Goal: Task Accomplishment & Management: Manage account settings

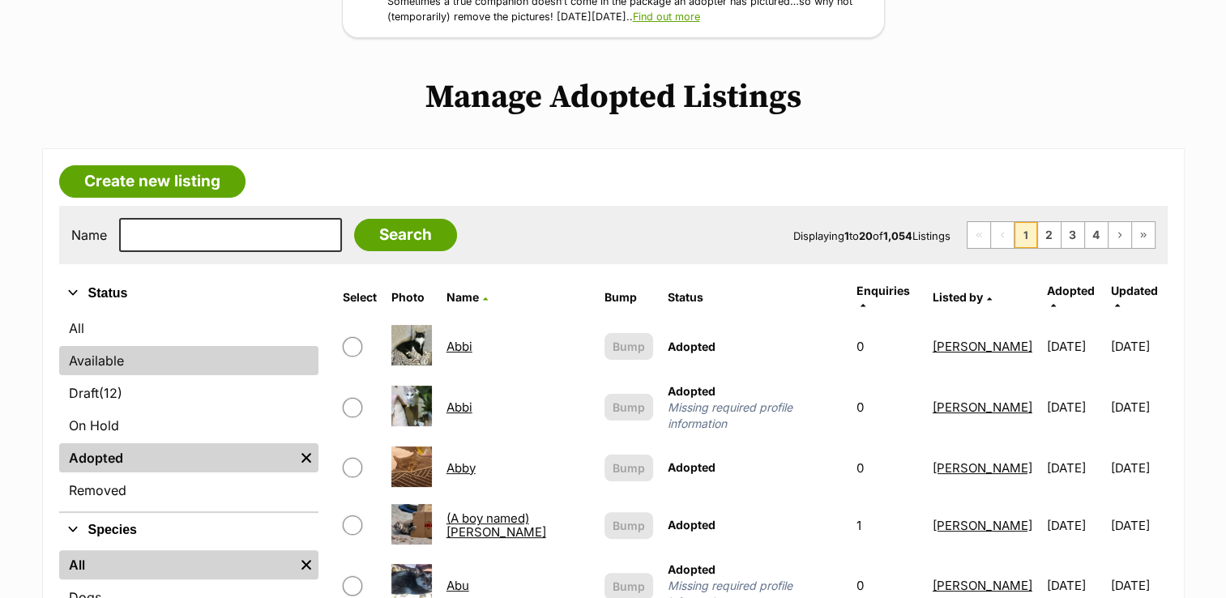
click at [117, 352] on link "Available" at bounding box center [188, 360] width 259 height 29
click at [206, 365] on link "Available" at bounding box center [188, 360] width 259 height 29
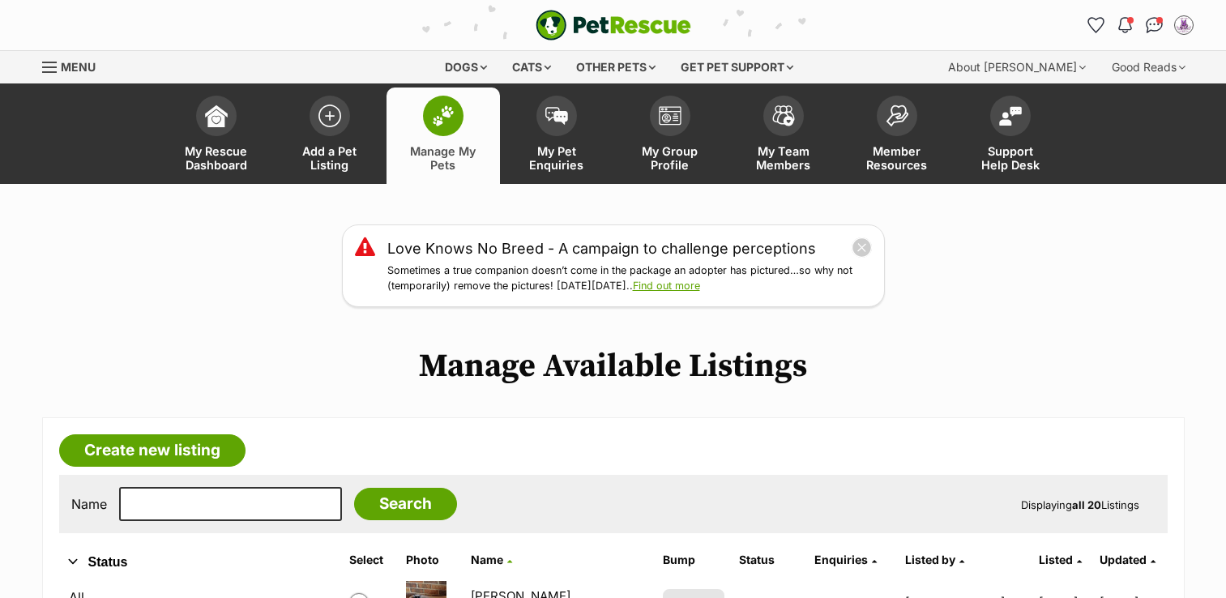
scroll to position [1015, 0]
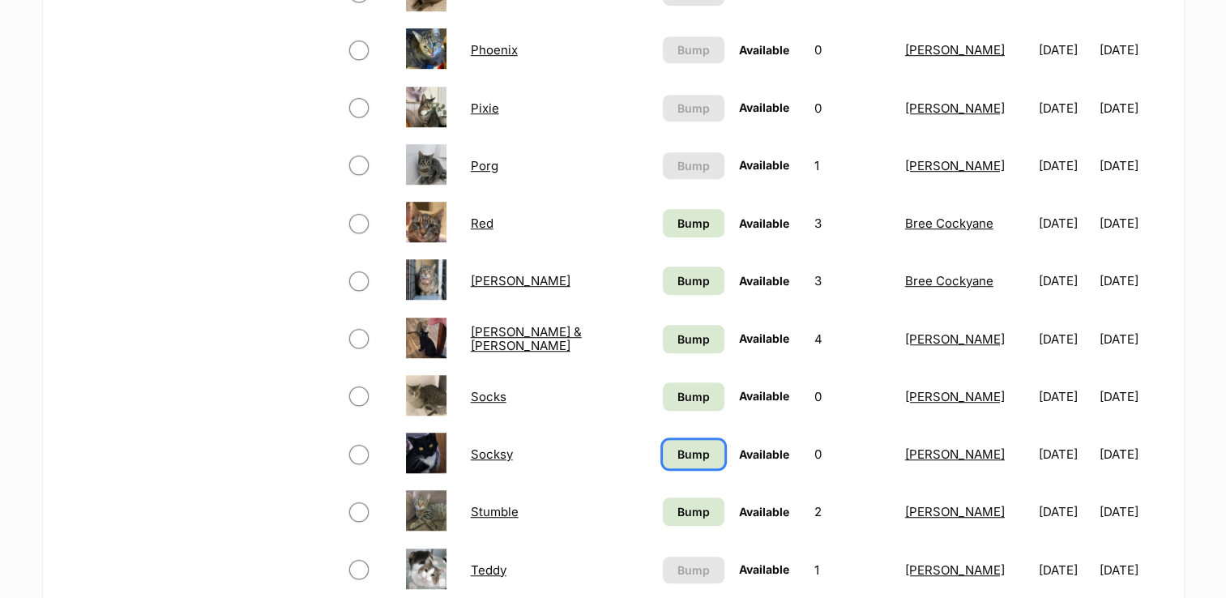
click at [678, 452] on span "Bump" at bounding box center [694, 454] width 32 height 17
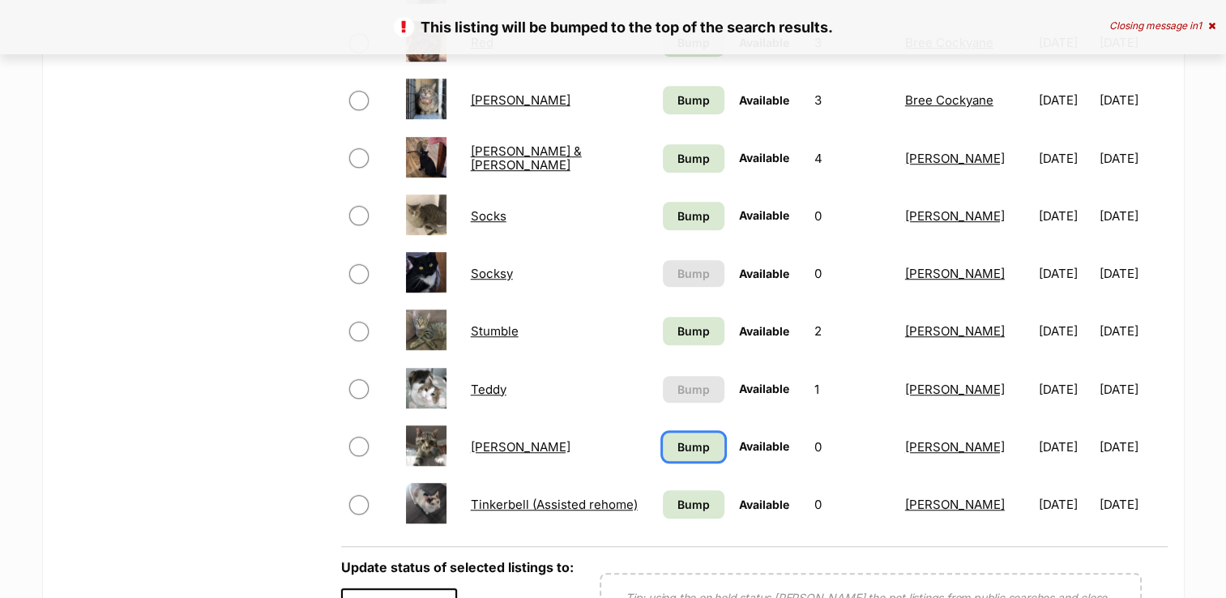
click at [678, 446] on span "Bump" at bounding box center [694, 447] width 32 height 17
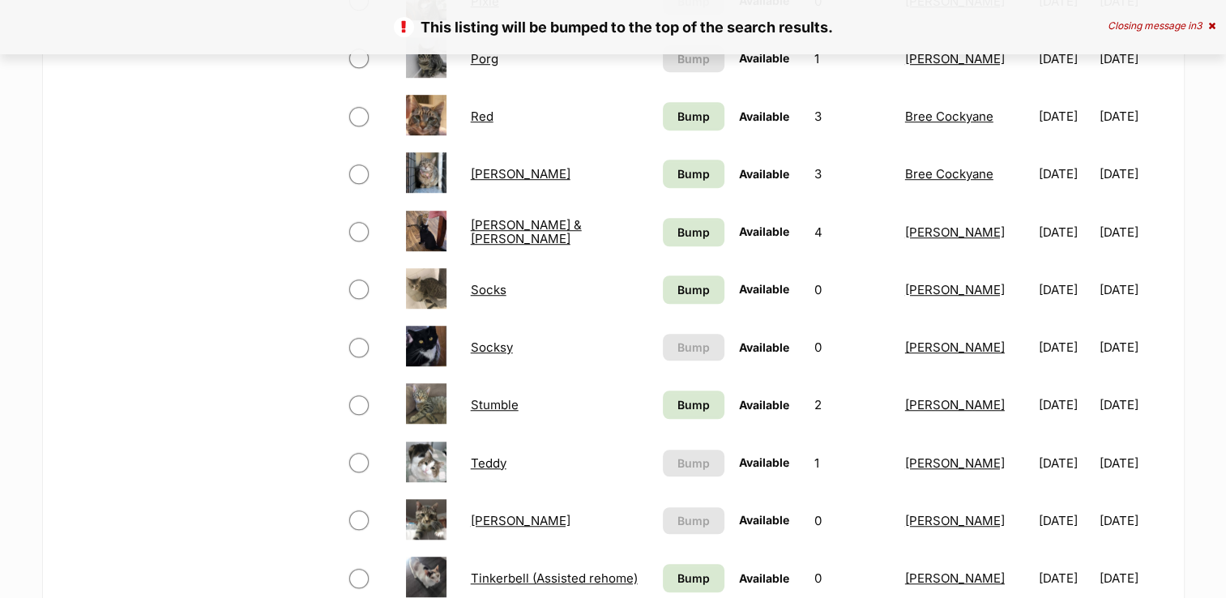
scroll to position [1179, 0]
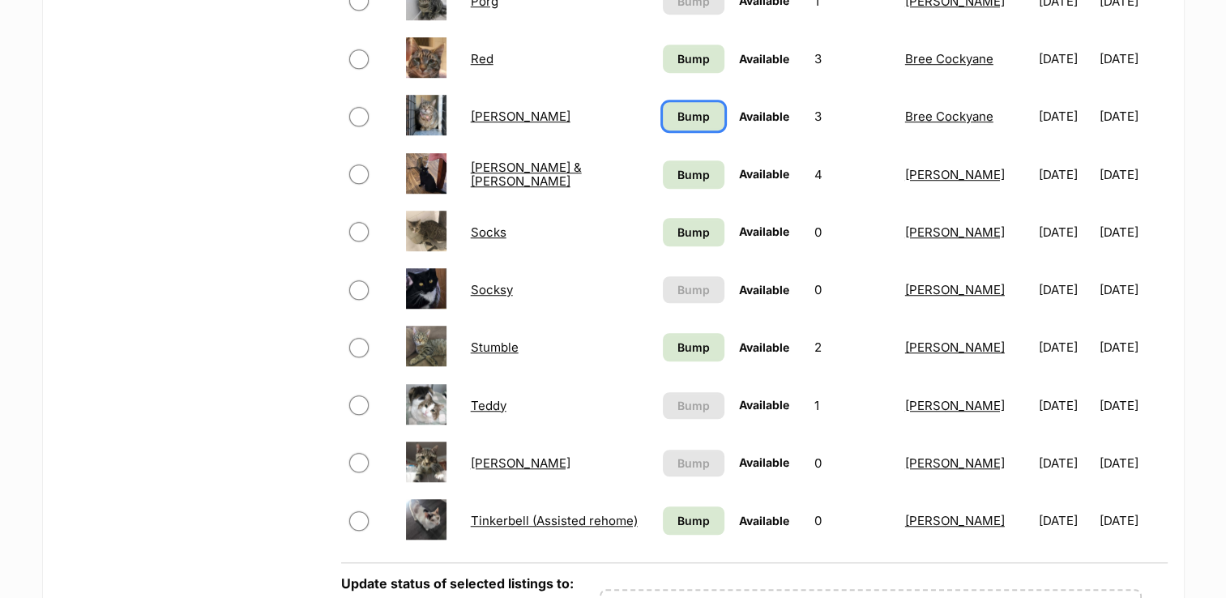
click at [683, 118] on span "Bump" at bounding box center [694, 116] width 32 height 17
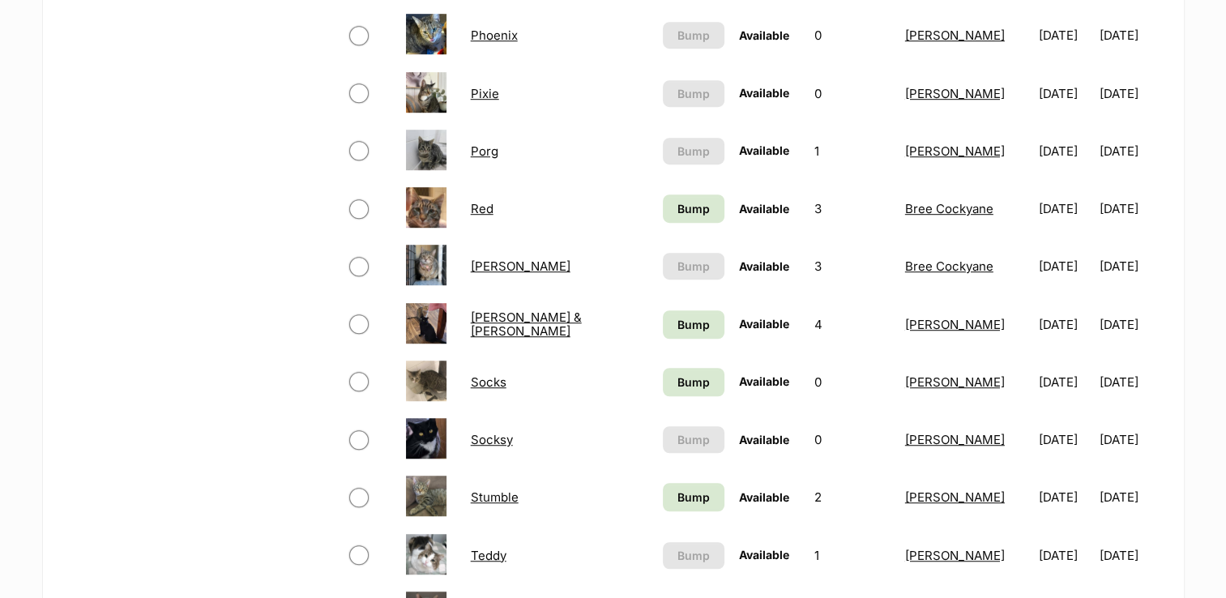
scroll to position [1039, 0]
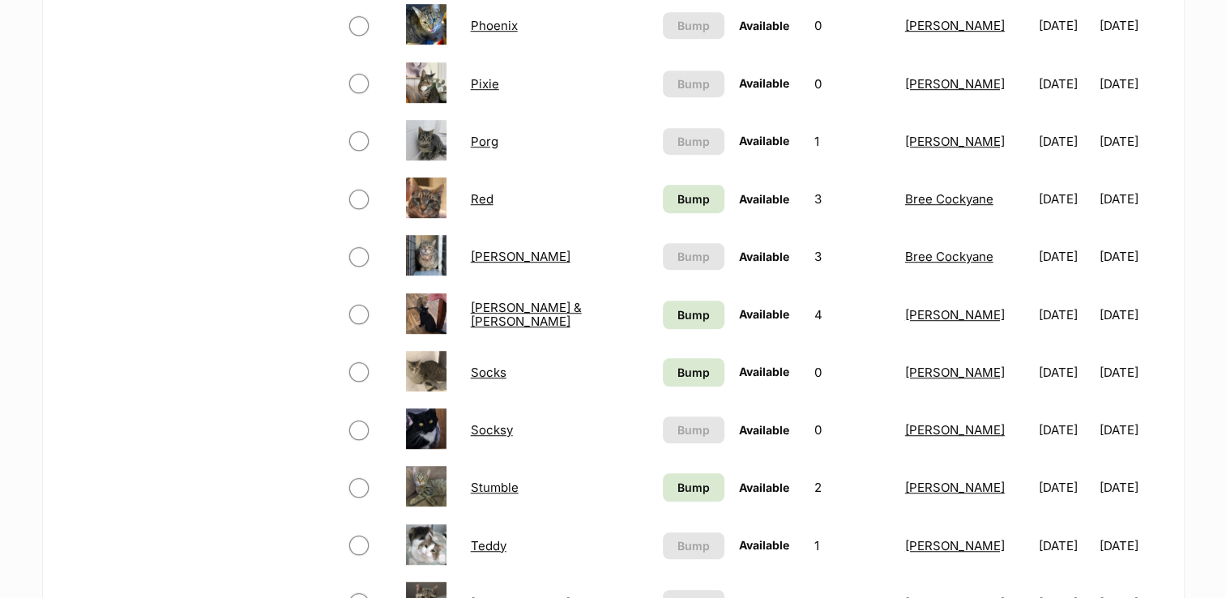
click at [492, 371] on link "Socks" at bounding box center [489, 372] width 36 height 15
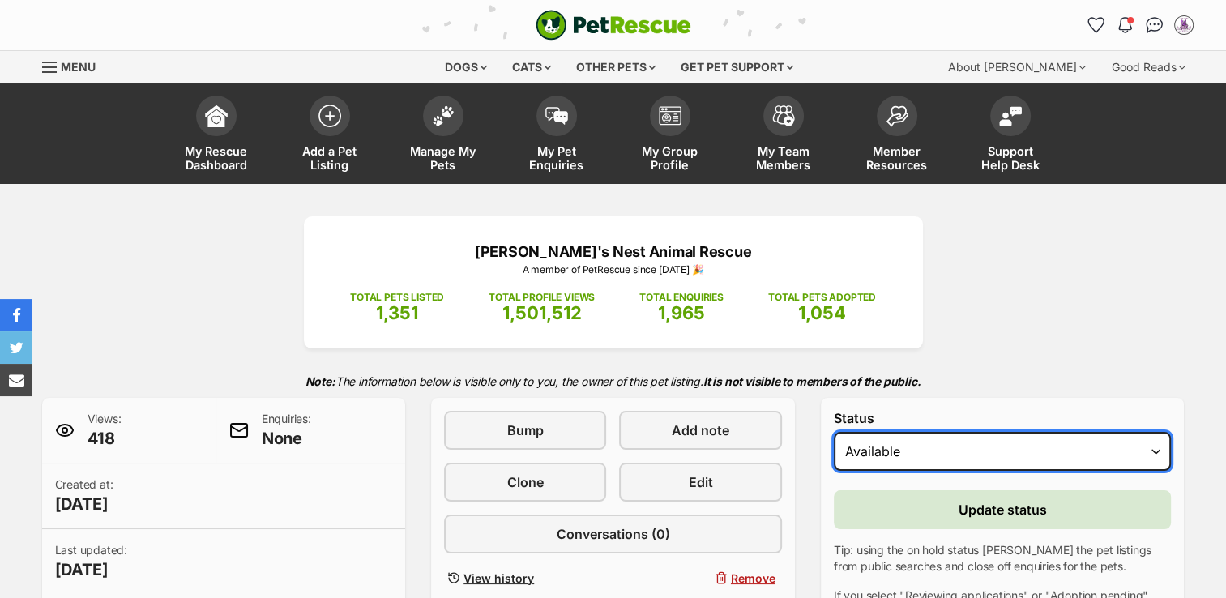
click at [966, 444] on select "Draft Available On hold Adopted" at bounding box center [1003, 451] width 338 height 39
select select "on_hold"
click at [834, 432] on select "Draft Available On hold Adopted" at bounding box center [1003, 451] width 338 height 39
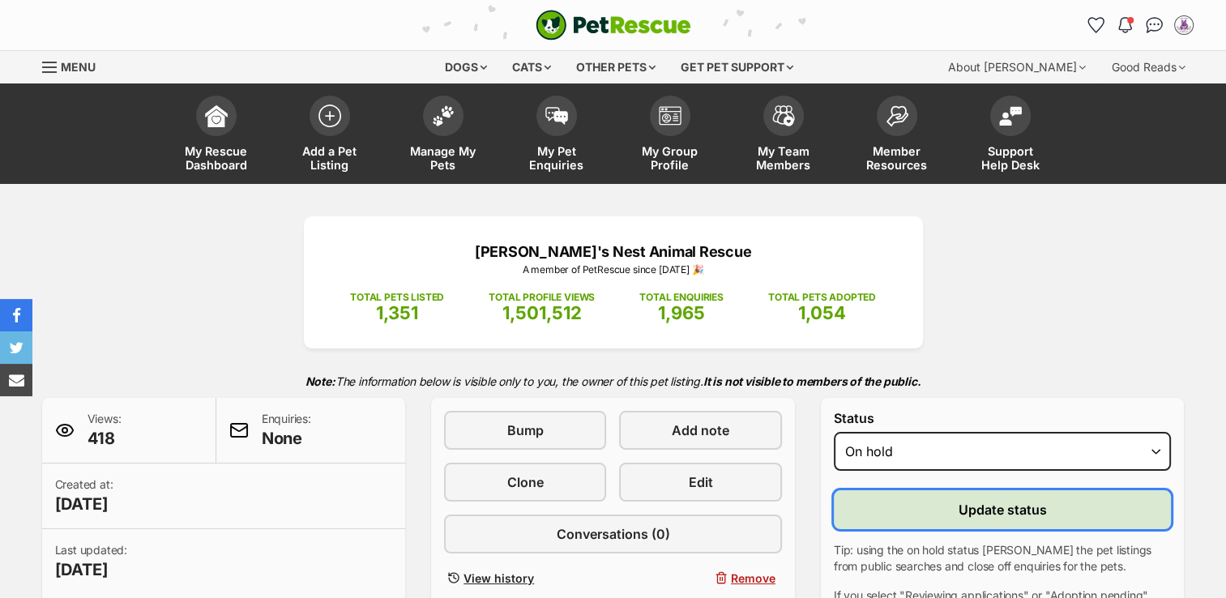
click at [1075, 507] on button "Update status" at bounding box center [1003, 509] width 338 height 39
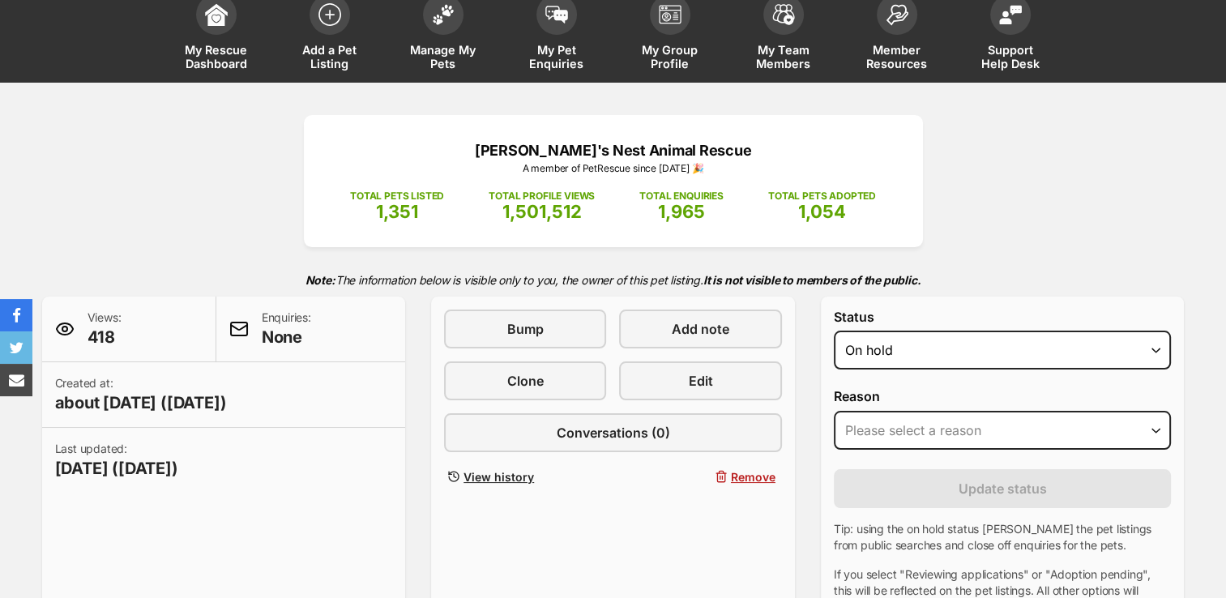
scroll to position [123, 0]
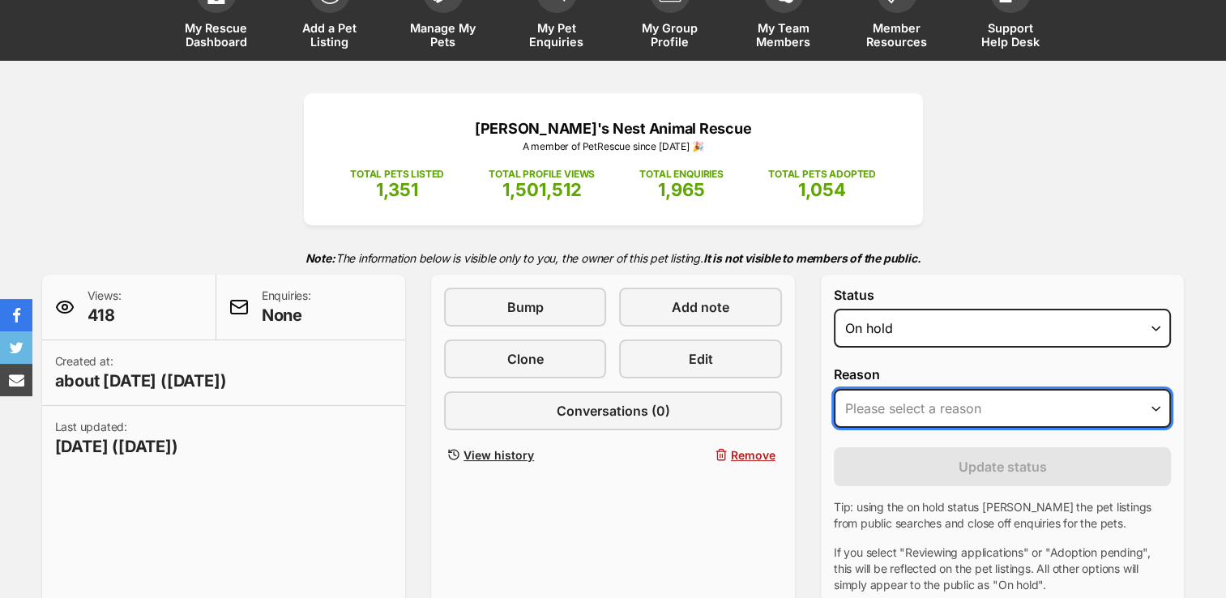
click at [922, 419] on select "Please select a reason Medical reasons Reviewing applications Adoption pending …" at bounding box center [1003, 408] width 338 height 39
select select "adoption_pending"
click at [834, 389] on select "Please select a reason Medical reasons Reviewing applications Adoption pending …" at bounding box center [1003, 408] width 338 height 39
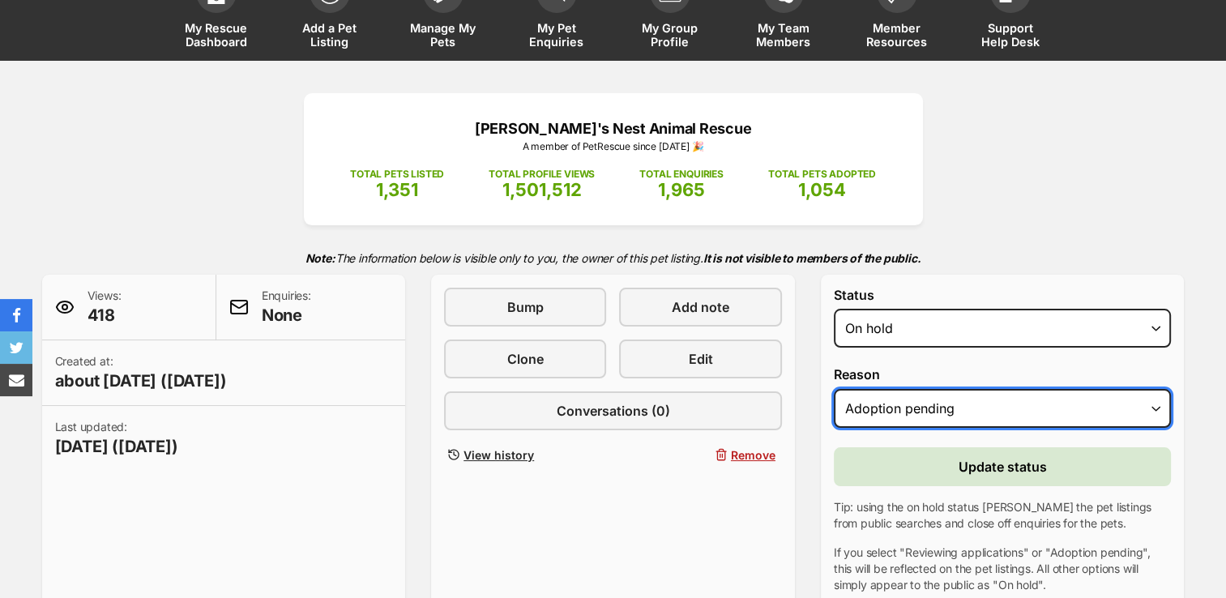
click at [904, 407] on select "Please select a reason Medical reasons Reviewing applications Adoption pending …" at bounding box center [1003, 408] width 338 height 39
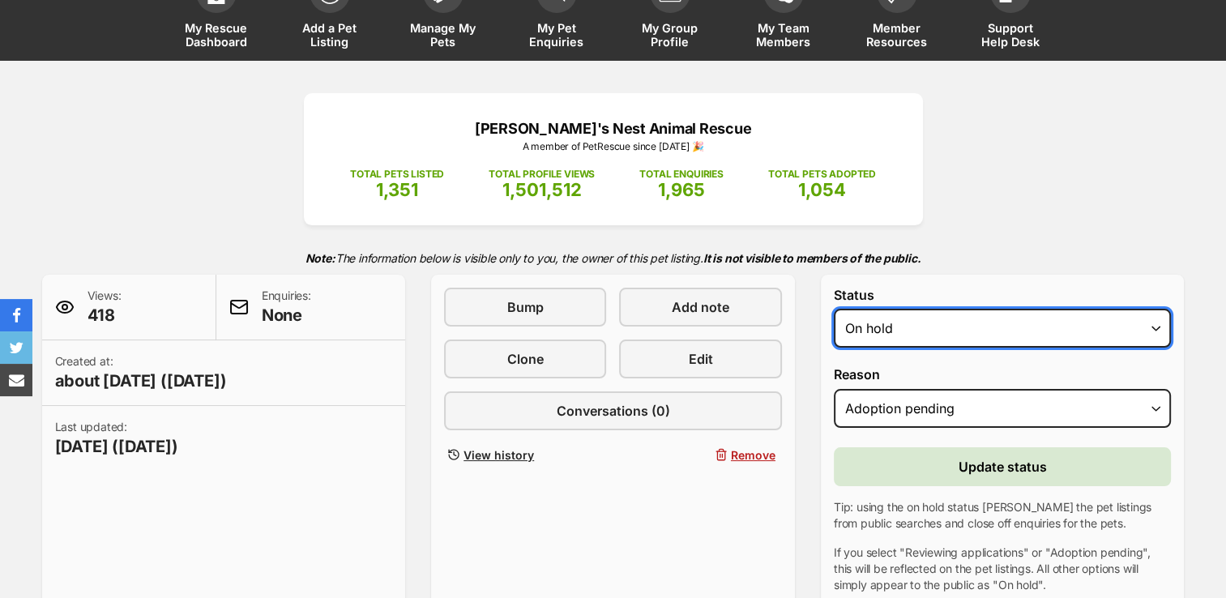
click at [890, 329] on select "Draft Available On hold Adopted" at bounding box center [1003, 328] width 338 height 39
select select "rehomed"
click at [834, 309] on select "Draft Available On hold Adopted" at bounding box center [1003, 328] width 338 height 39
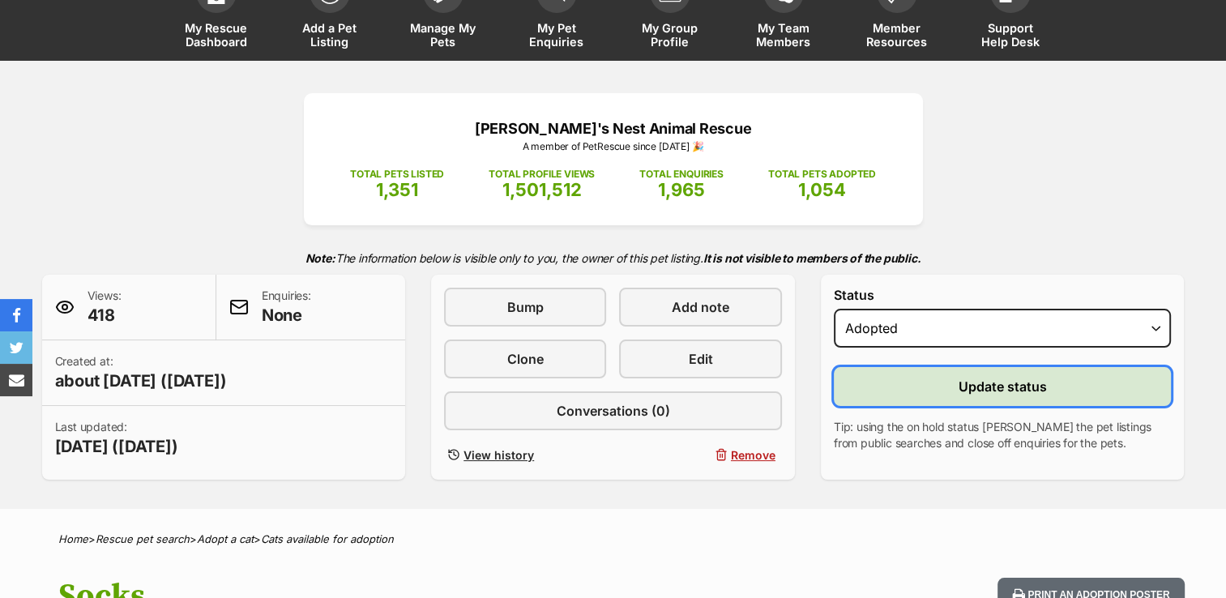
click at [901, 387] on button "Update status" at bounding box center [1003, 386] width 338 height 39
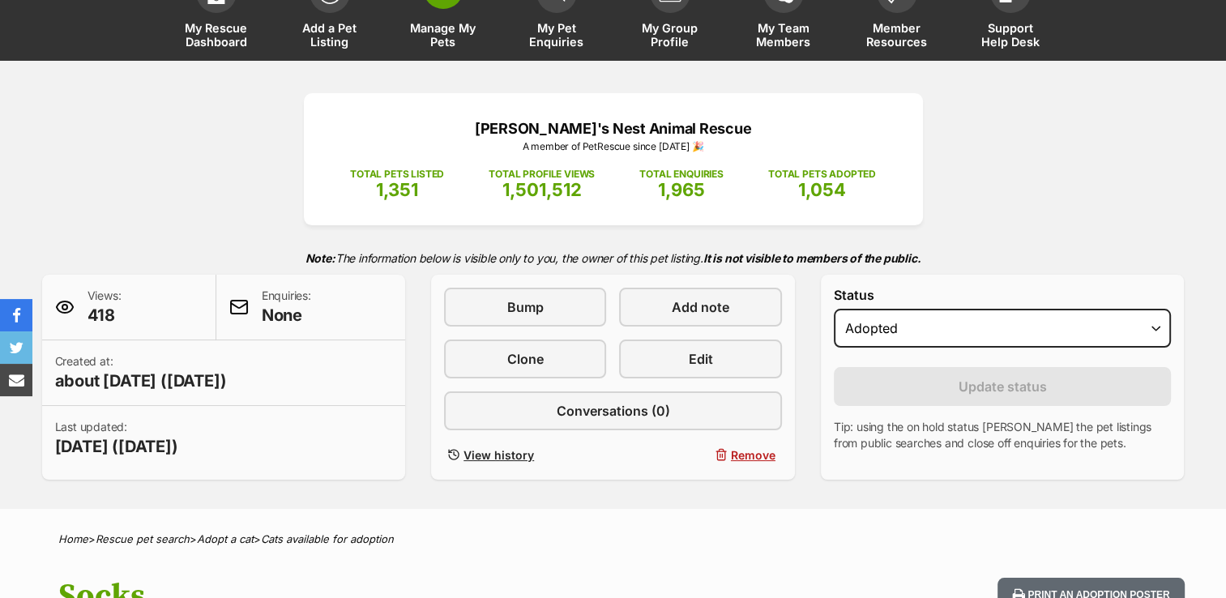
click at [437, 27] on span "Manage My Pets" at bounding box center [443, 35] width 73 height 28
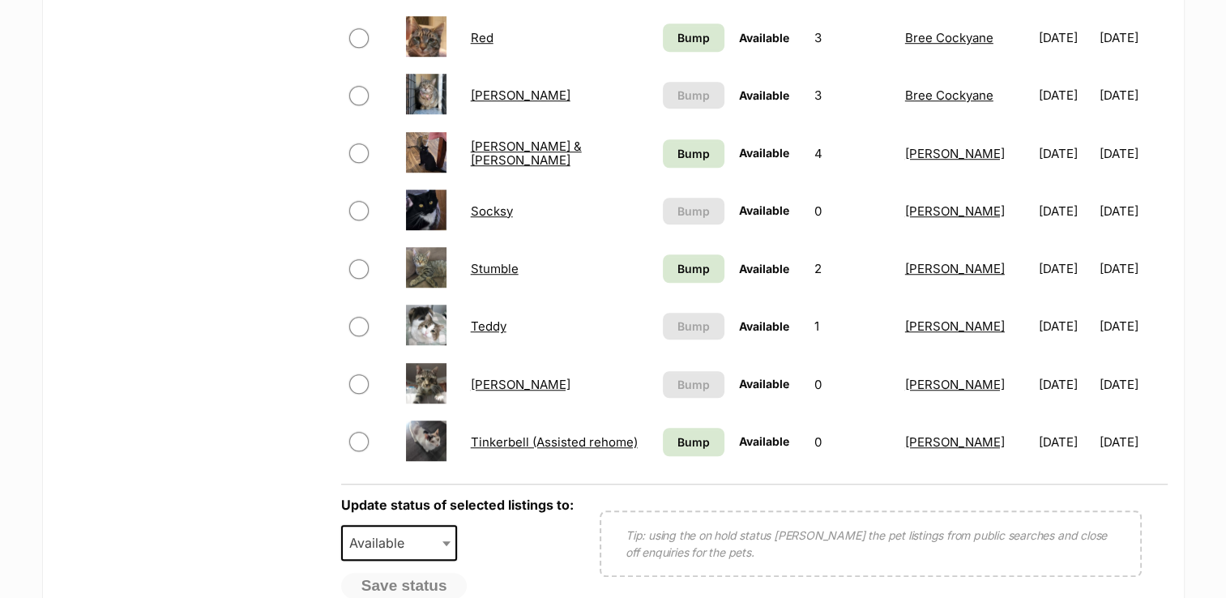
scroll to position [1207, 0]
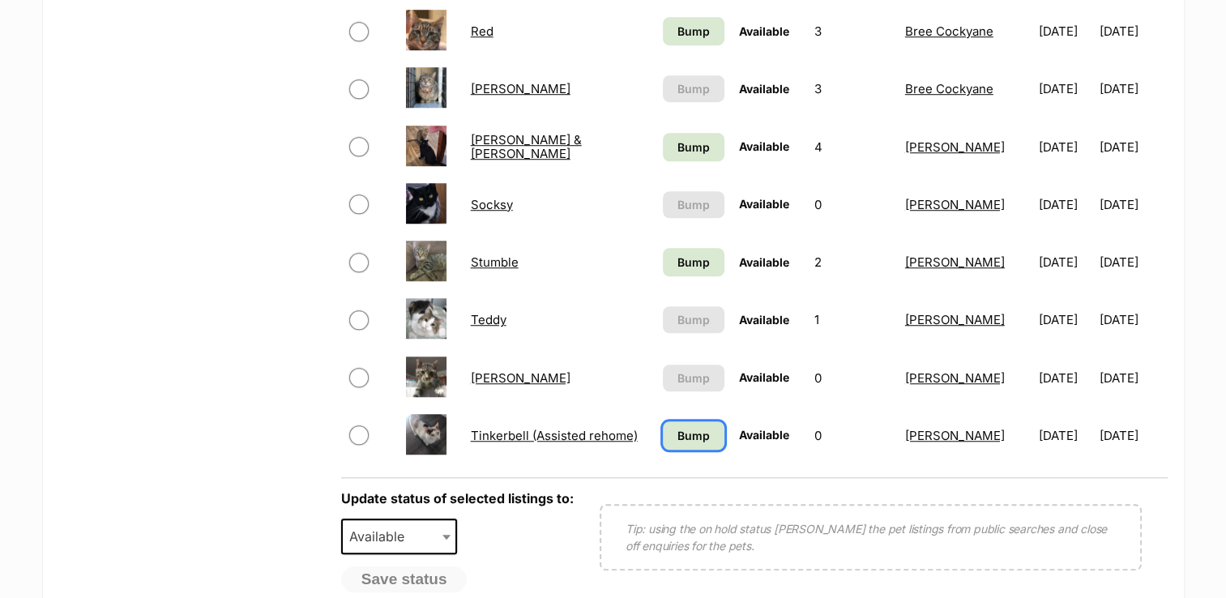
click at [678, 430] on span "Bump" at bounding box center [694, 435] width 32 height 17
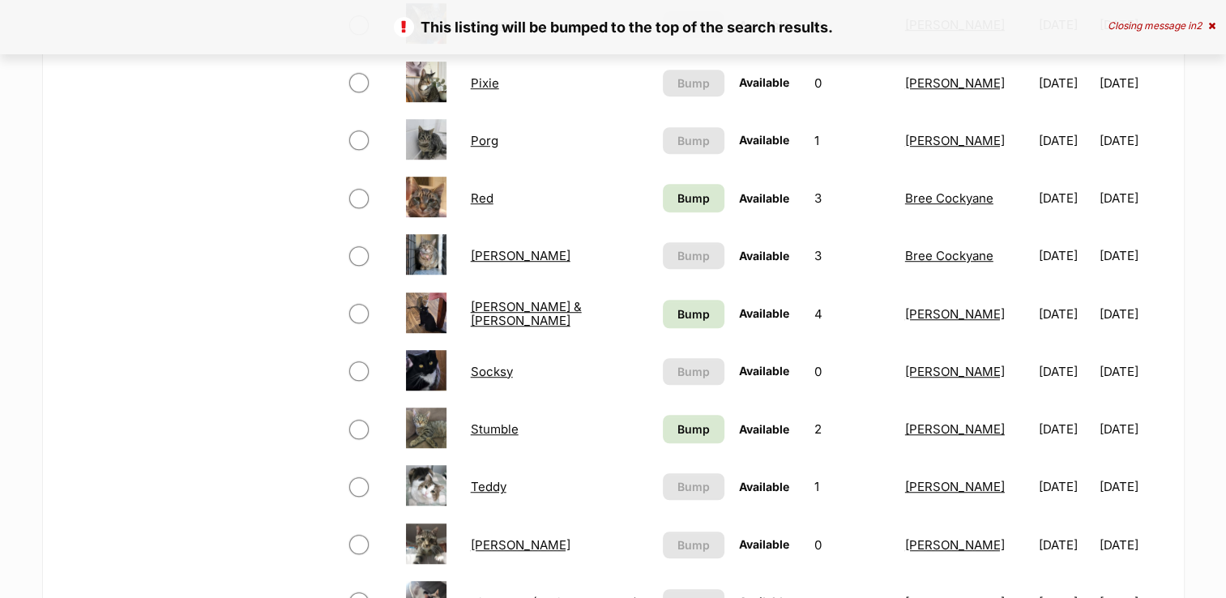
scroll to position [1097, 0]
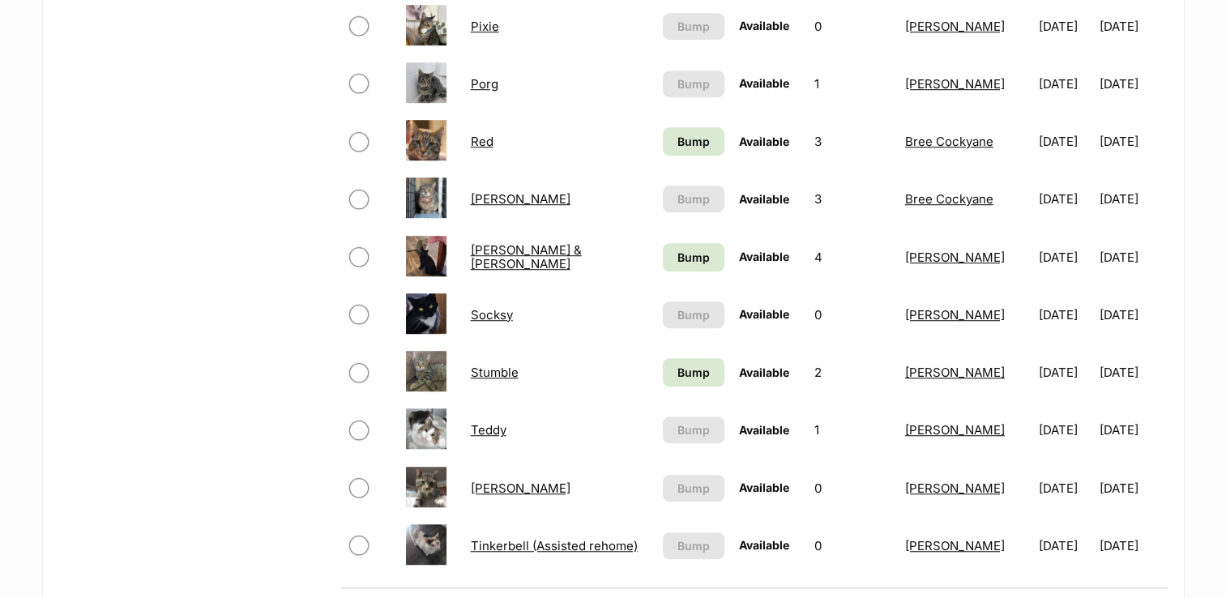
click at [477, 371] on link "Stumble" at bounding box center [495, 372] width 48 height 15
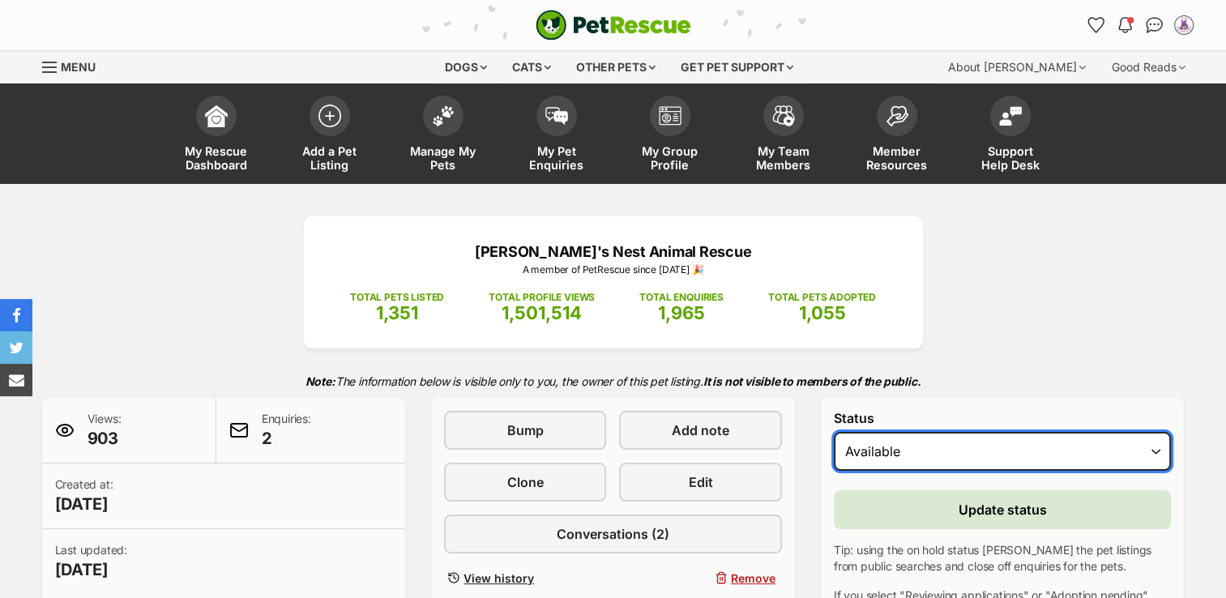
click at [1021, 463] on select "Draft - not available as listing has enquires Available On hold Adopted" at bounding box center [1003, 451] width 338 height 39
select select "on_hold"
click at [834, 432] on select "Draft - not available as listing has enquires Available On hold Adopted" at bounding box center [1003, 451] width 338 height 39
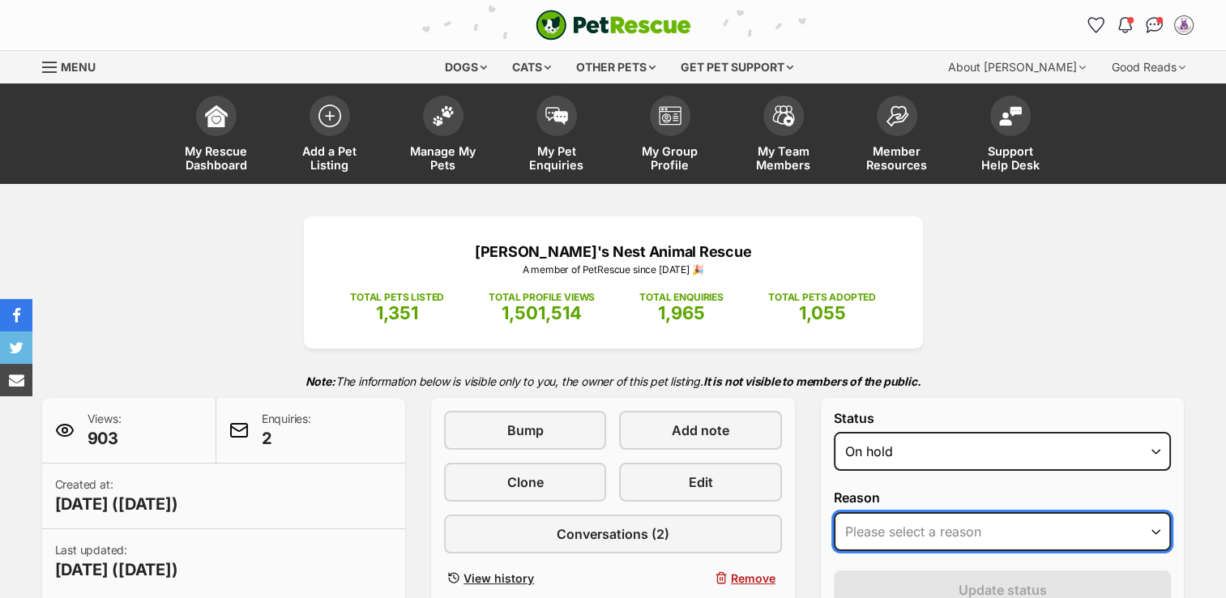
click at [976, 537] on select "Please select a reason Medical reasons Reviewing applications Adoption pending …" at bounding box center [1003, 531] width 338 height 39
select select "adoption_pending"
click at [834, 512] on select "Please select a reason Medical reasons Reviewing applications Adoption pending …" at bounding box center [1003, 531] width 338 height 39
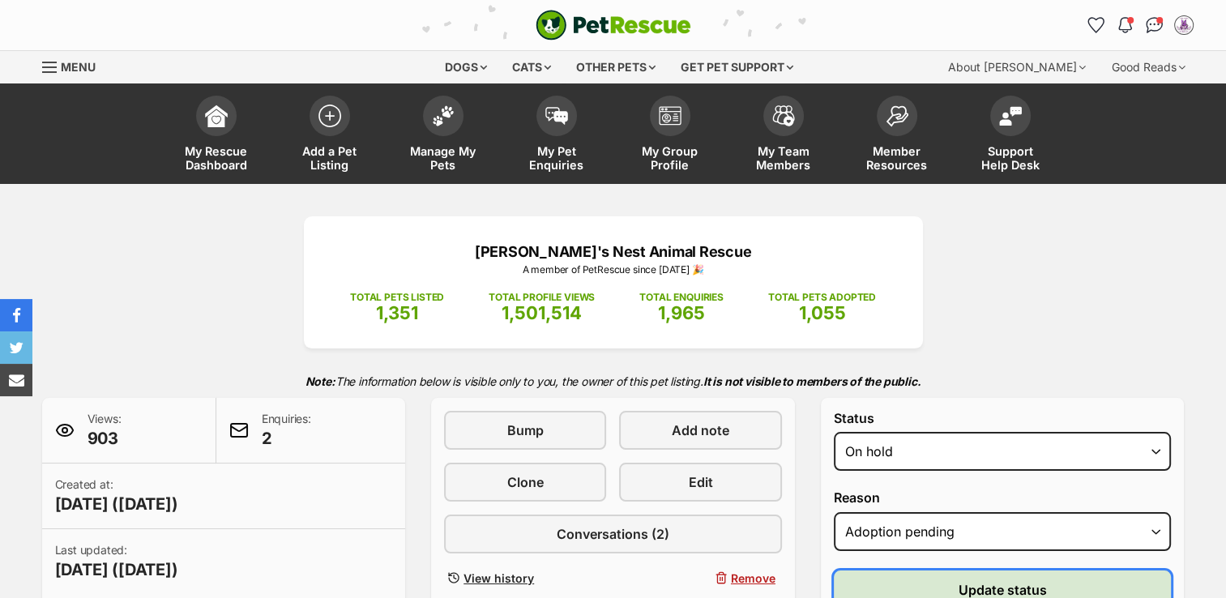
click at [1002, 582] on span "Update status" at bounding box center [1003, 589] width 88 height 19
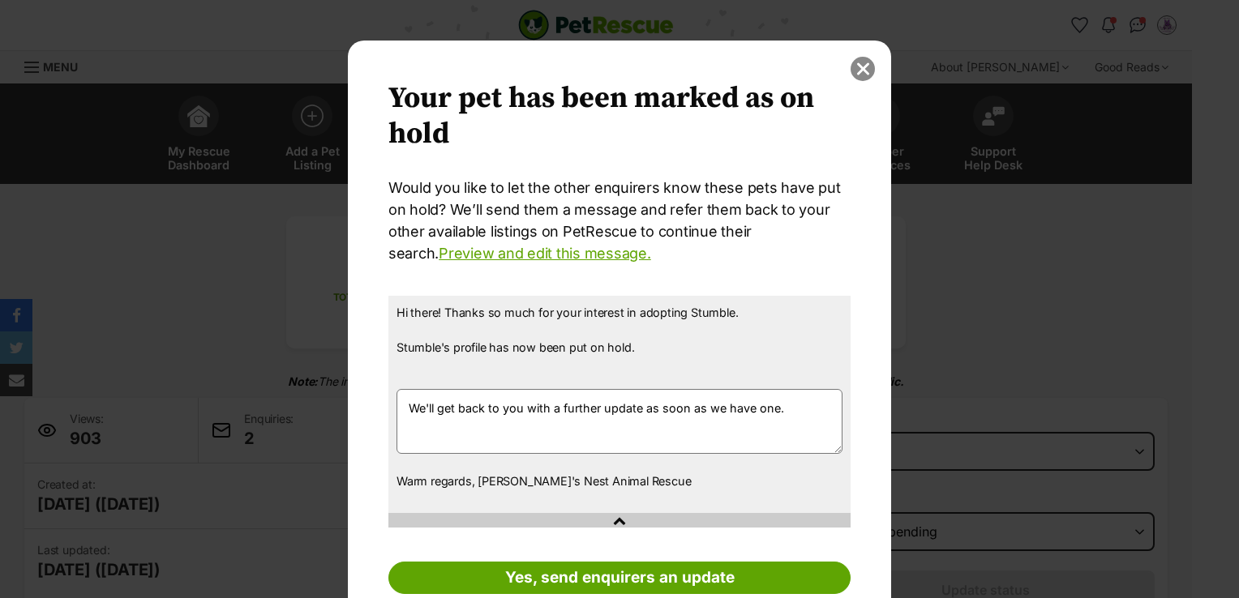
click at [860, 68] on button "close" at bounding box center [862, 69] width 24 height 24
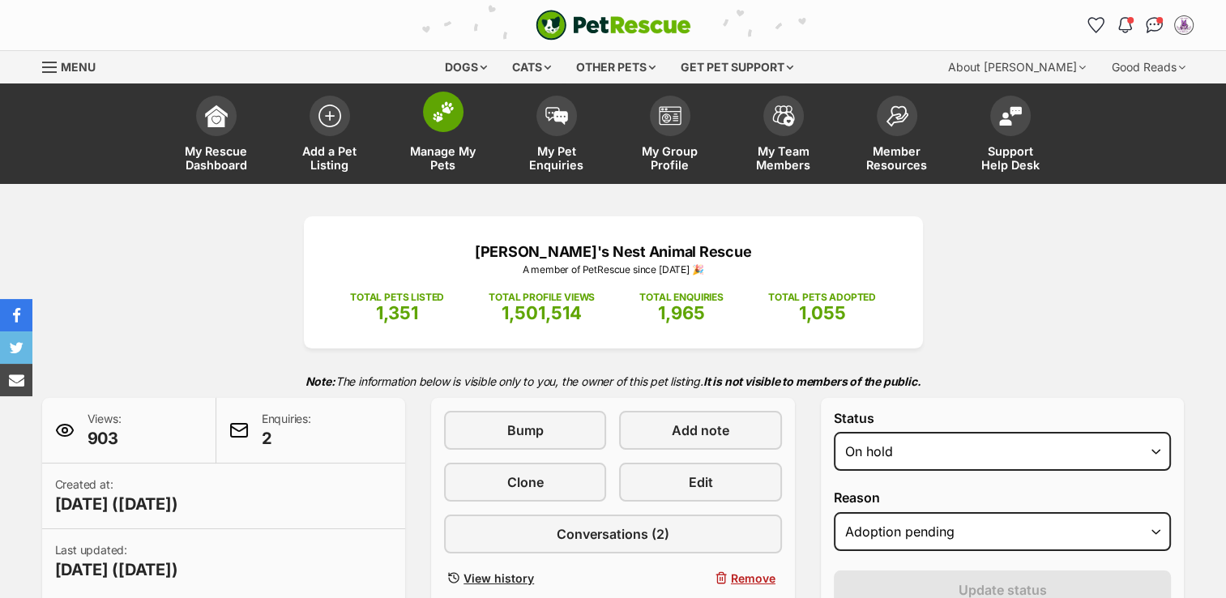
click at [441, 158] on span "Manage My Pets" at bounding box center [443, 158] width 73 height 28
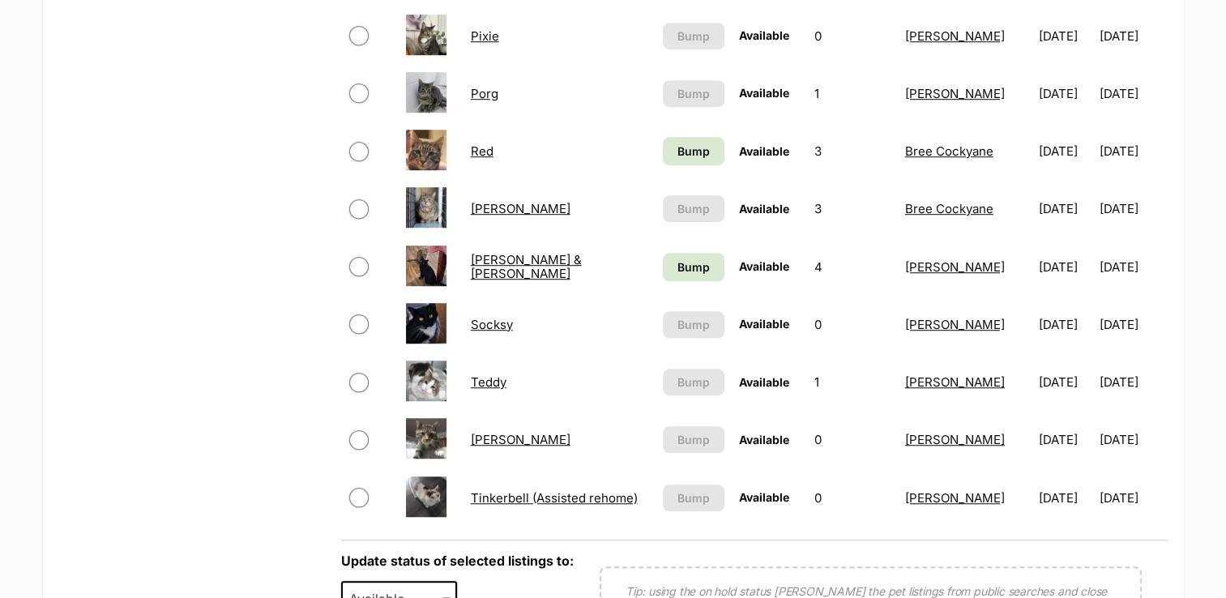
scroll to position [1090, 0]
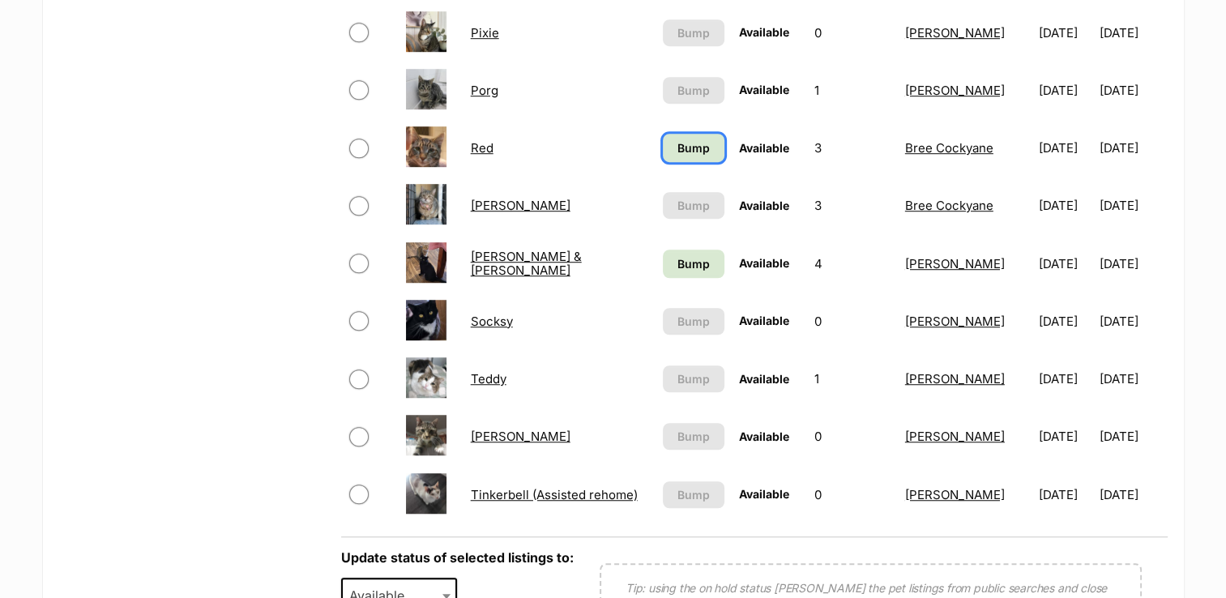
click at [685, 143] on span "Bump" at bounding box center [694, 147] width 32 height 17
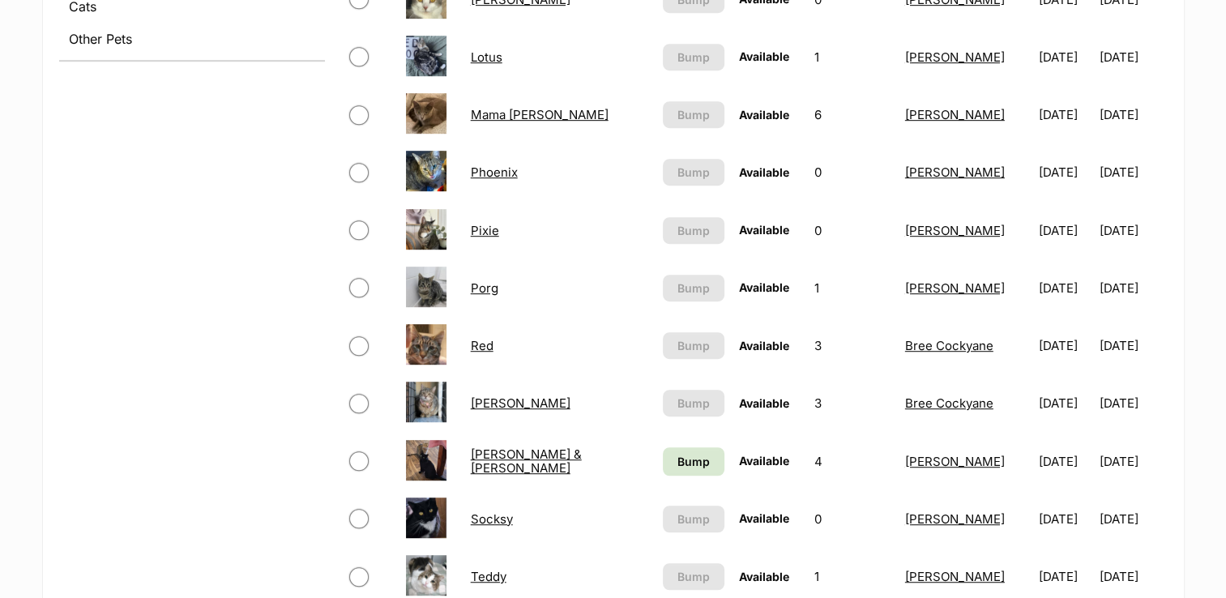
scroll to position [901, 0]
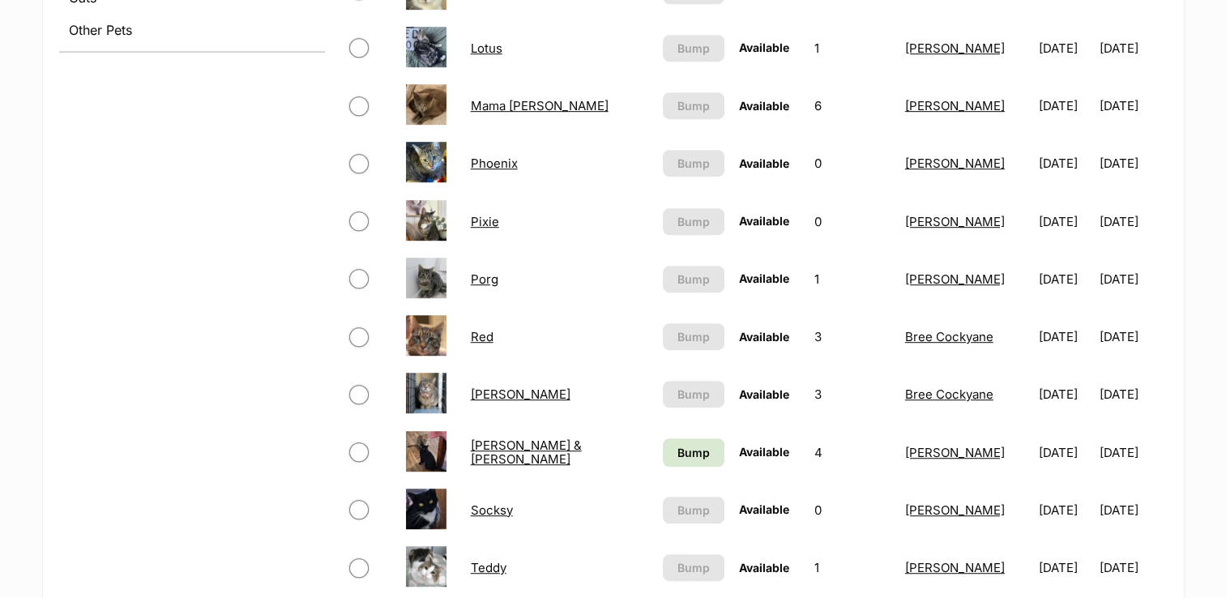
click at [520, 451] on link "[PERSON_NAME] & [PERSON_NAME]" at bounding box center [526, 452] width 111 height 29
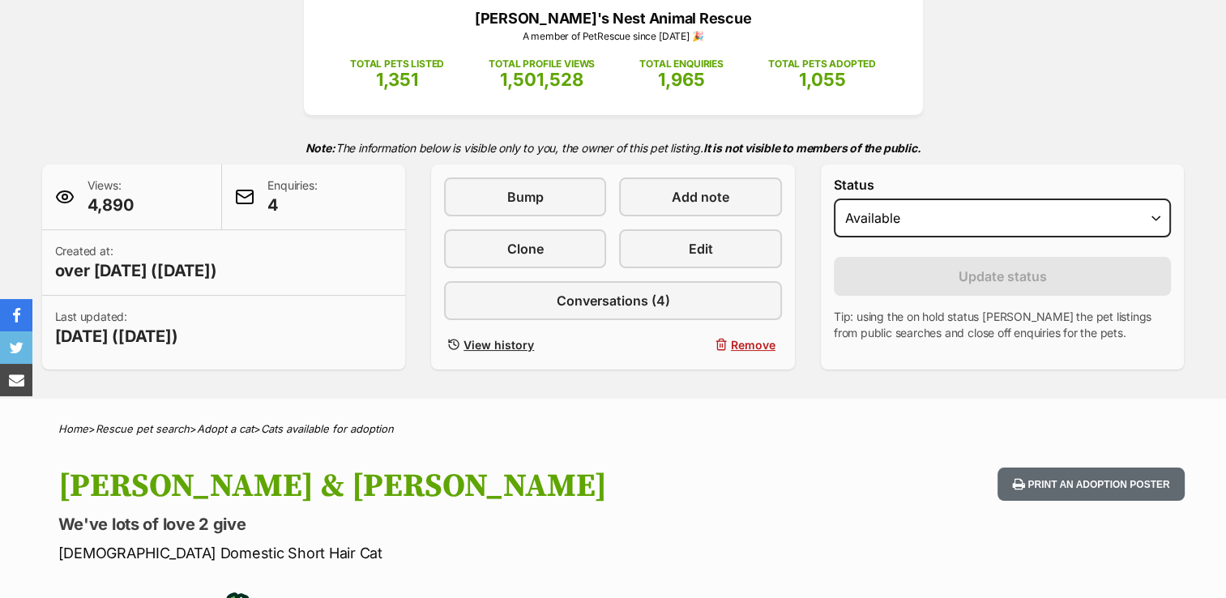
select select "on_hold"
click at [834, 199] on select "Draft - not available as listing has enquires Available On hold Adopted" at bounding box center [1003, 218] width 338 height 39
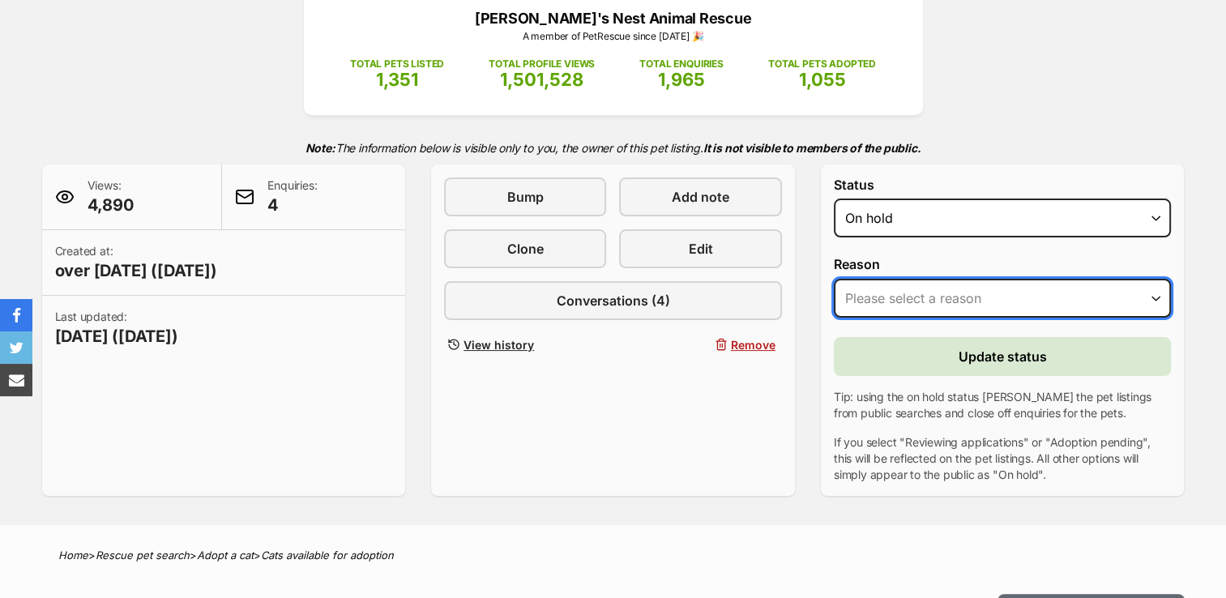
click at [937, 297] on select "Please select a reason Medical reasons Reviewing applications Adoption pending …" at bounding box center [1003, 298] width 338 height 39
select select "medical"
click at [834, 279] on select "Please select a reason Medical reasons Reviewing applications Adoption pending …" at bounding box center [1003, 298] width 338 height 39
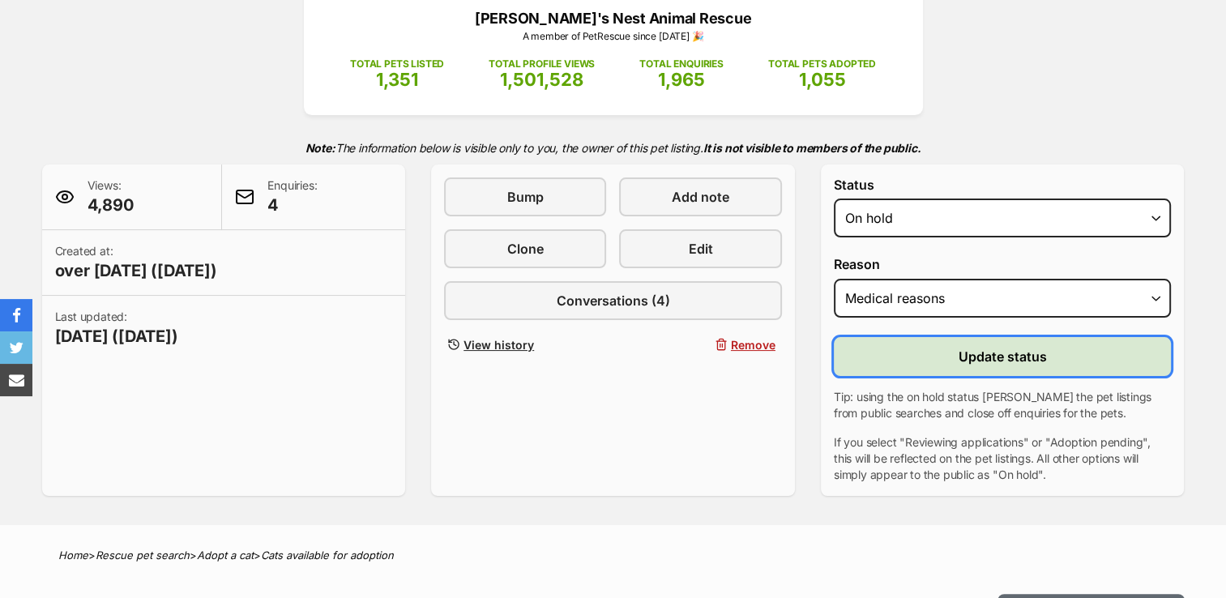
click at [924, 352] on button "Update status" at bounding box center [1003, 356] width 338 height 39
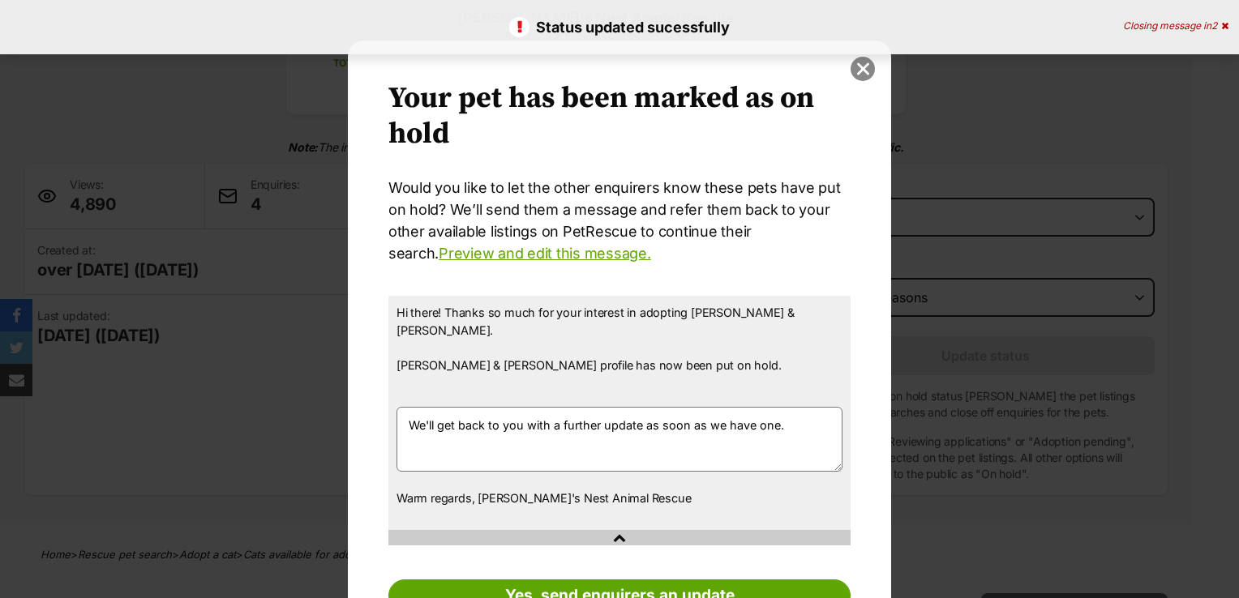
click at [856, 75] on button "close" at bounding box center [862, 69] width 24 height 24
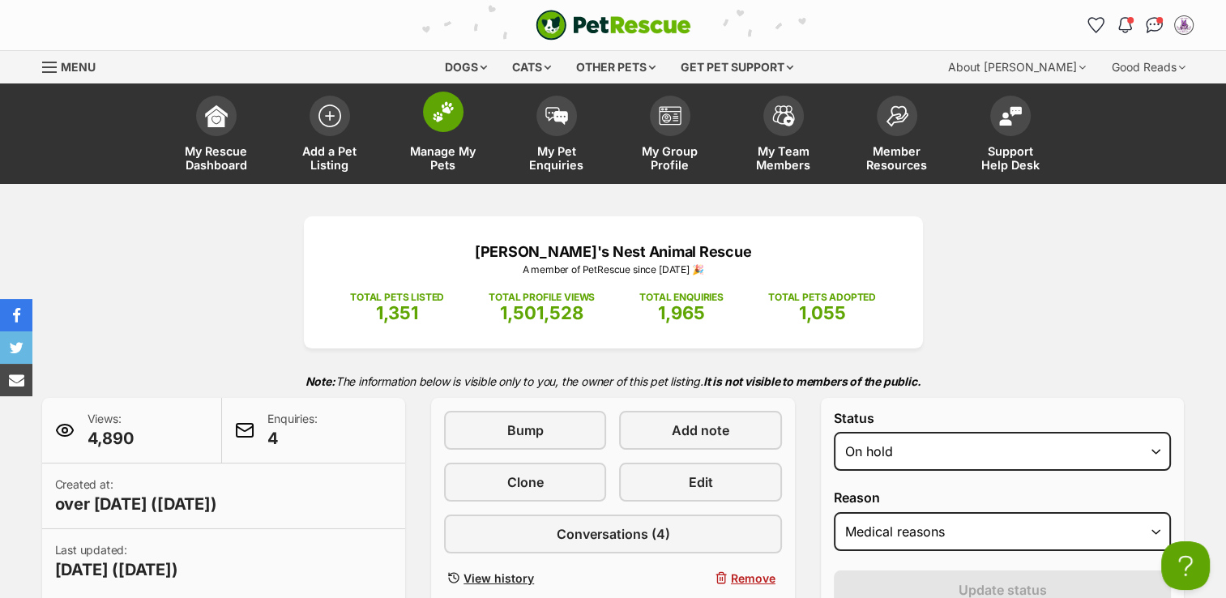
click at [445, 152] on span "Manage My Pets" at bounding box center [443, 158] width 73 height 28
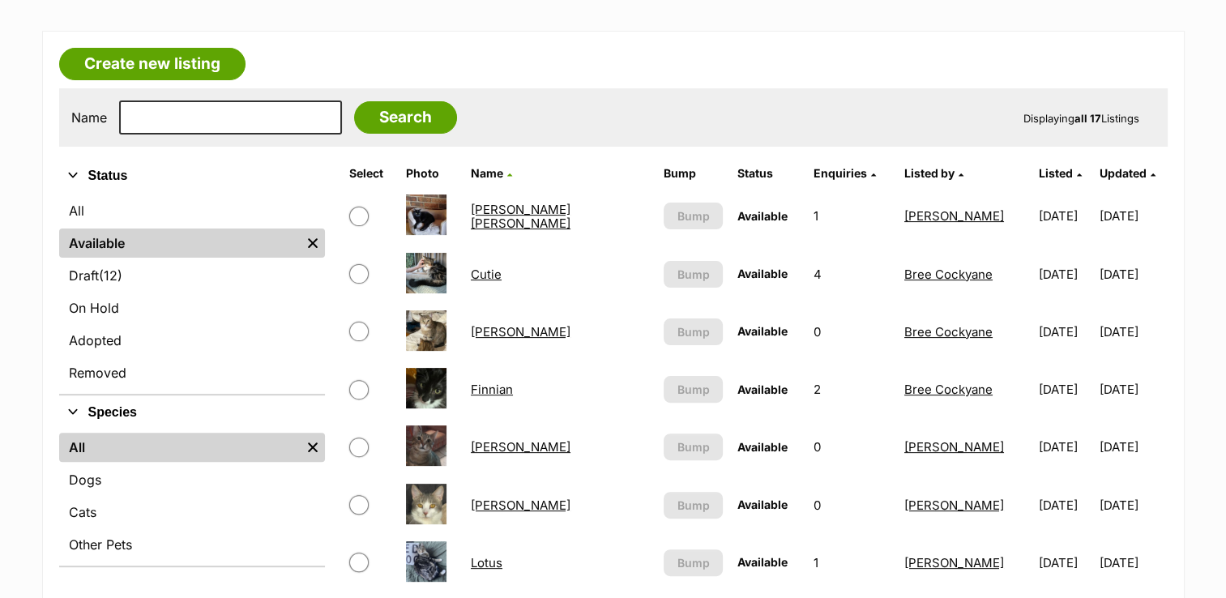
scroll to position [315, 0]
